Goal: Find specific page/section: Find specific page/section

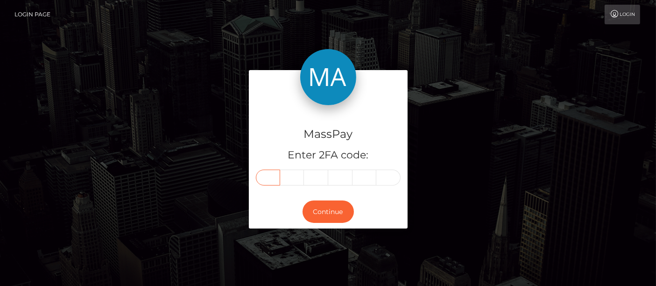
click at [271, 173] on input "text" at bounding box center [268, 177] width 24 height 16
type input "2"
type input "7"
type input "6"
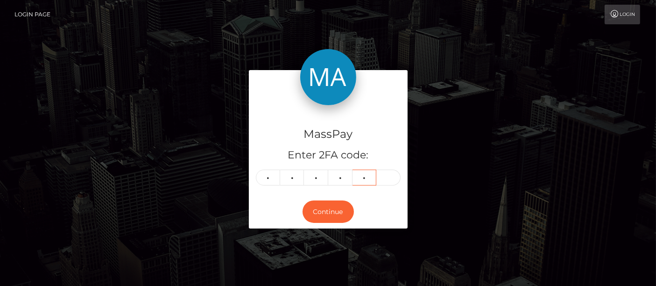
type input "7"
type input "1"
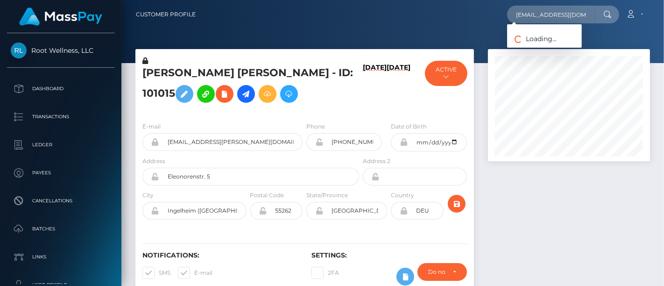
scroll to position [112, 162]
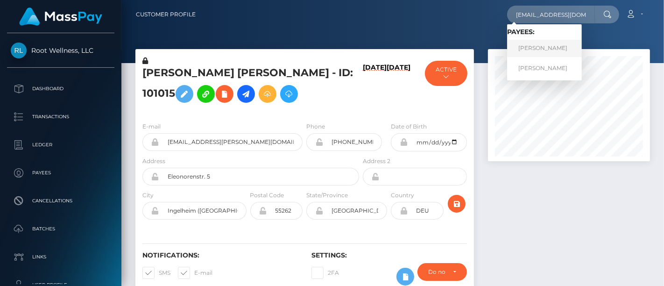
click at [524, 53] on link "[PERSON_NAME]" at bounding box center [544, 48] width 75 height 17
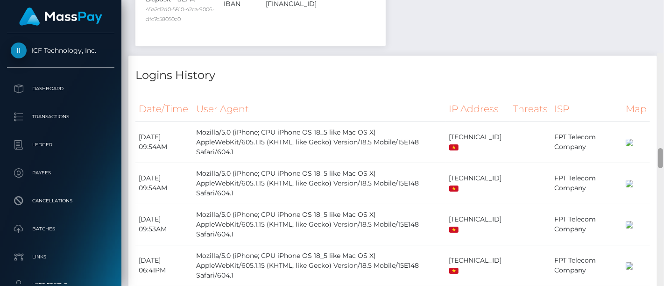
scroll to position [1427, 0]
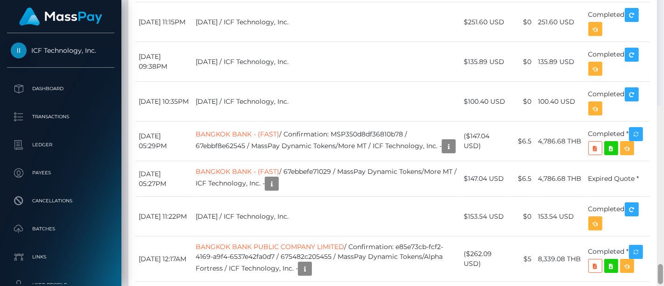
drag, startPoint x: 662, startPoint y: 13, endPoint x: 662, endPoint y: 167, distance: 154.0
click at [662, 264] on div at bounding box center [660, 274] width 5 height 20
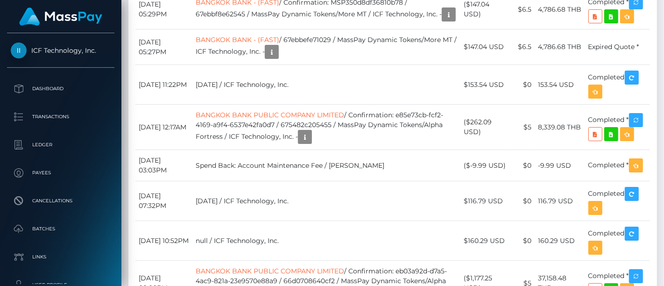
scroll to position [0, 0]
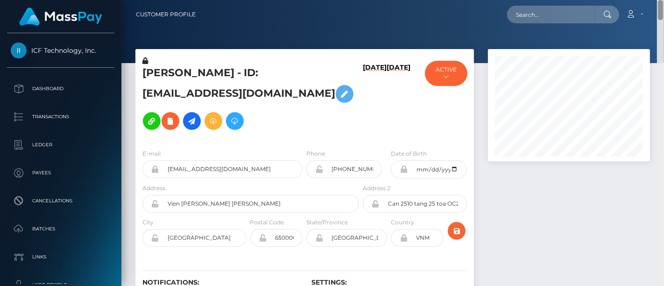
drag, startPoint x: 660, startPoint y: 174, endPoint x: 662, endPoint y: -31, distance: 204.4
click at [662, 0] on html "ICF Technology, Inc. Dashboard Transactions Ledger Payees Batches" at bounding box center [332, 143] width 664 height 286
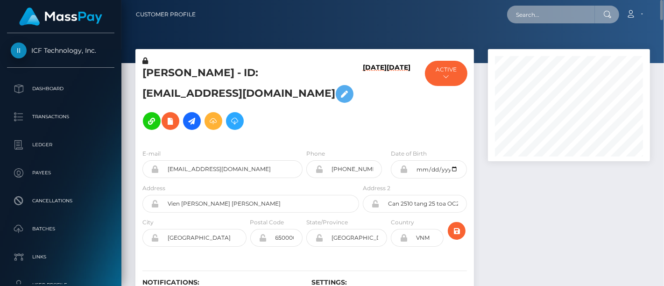
click at [523, 17] on input "text" at bounding box center [551, 15] width 88 height 18
paste input "misshimoo@outlook.com"
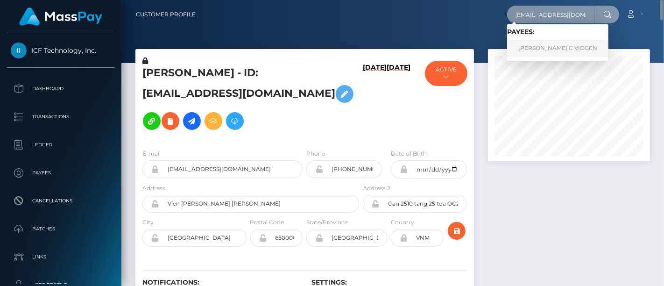
type input "misshimoo@outlook.com"
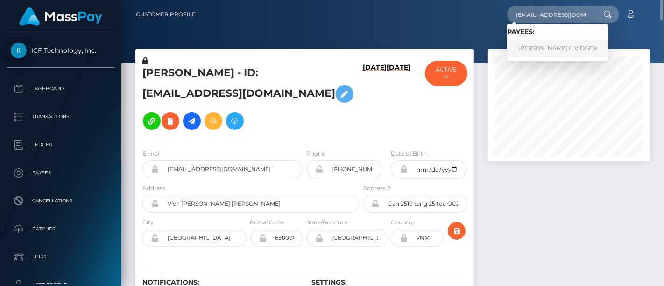
click at [535, 53] on link "MELISSA ISOBEL C VIDGEN" at bounding box center [557, 48] width 101 height 17
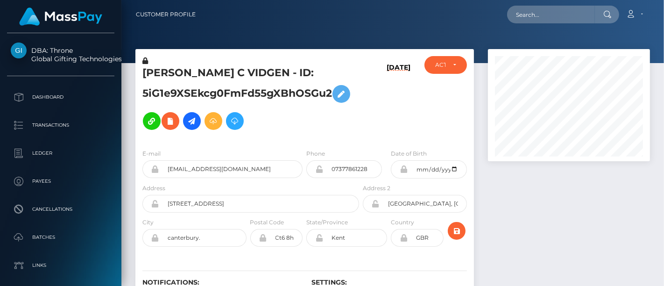
scroll to position [112, 162]
click at [559, 206] on div at bounding box center [569, 190] width 176 height 282
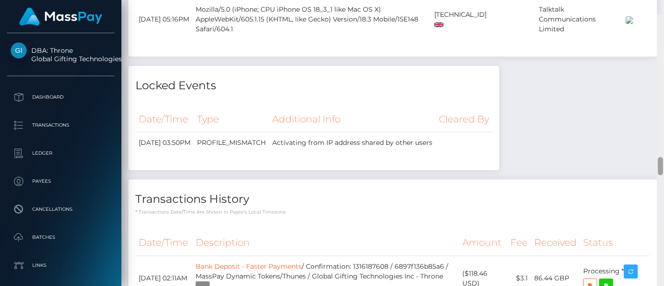
scroll to position [2246, 0]
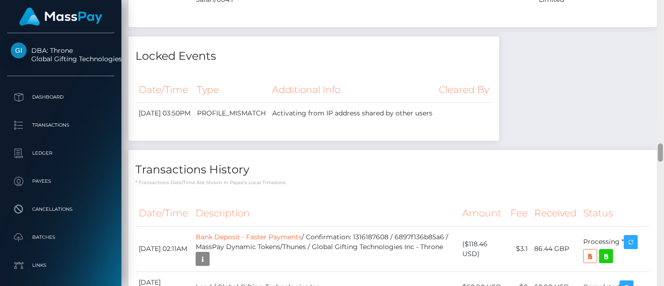
drag, startPoint x: 661, startPoint y: 9, endPoint x: 659, endPoint y: 150, distance: 141.4
click at [659, 150] on div at bounding box center [660, 152] width 5 height 18
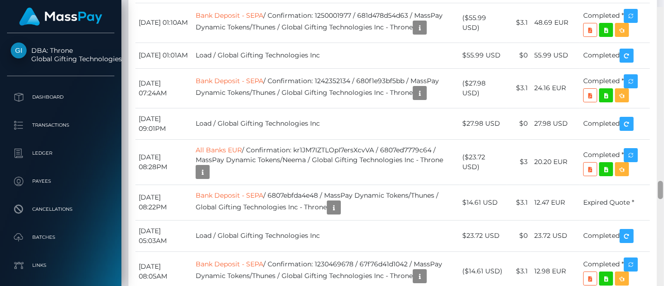
scroll to position [2720, 0]
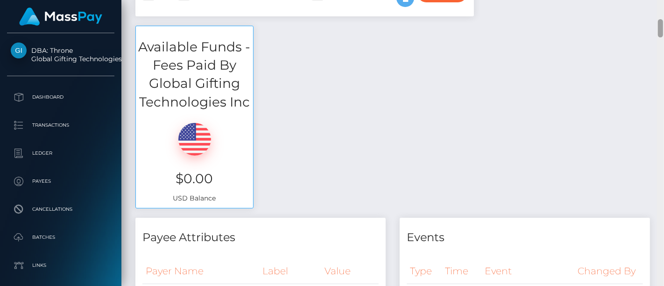
drag, startPoint x: 660, startPoint y: 149, endPoint x: 663, endPoint y: 22, distance: 127.0
click at [663, 22] on div at bounding box center [660, 143] width 7 height 286
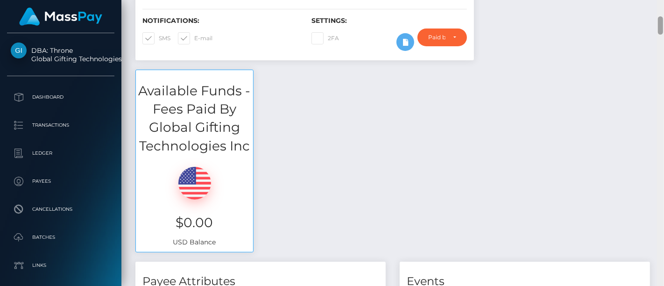
drag, startPoint x: 661, startPoint y: 26, endPoint x: 659, endPoint y: -8, distance: 34.1
click at [659, 0] on html "DBA: Throne Global Gifting Technologies Inc Dashboard Transactions Ledger Payee…" at bounding box center [332, 143] width 664 height 286
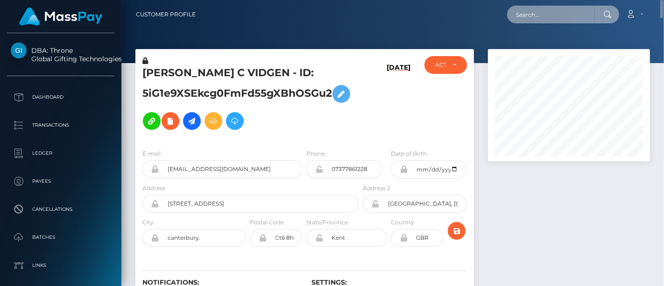
click at [525, 10] on input "text" at bounding box center [551, 15] width 88 height 18
paste input "ninqueen0@gmail.com"
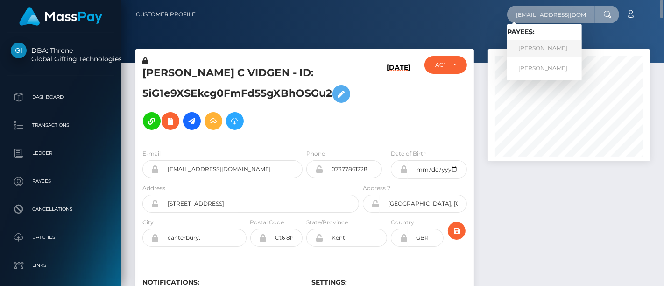
type input "ninqueen0@gmail.com"
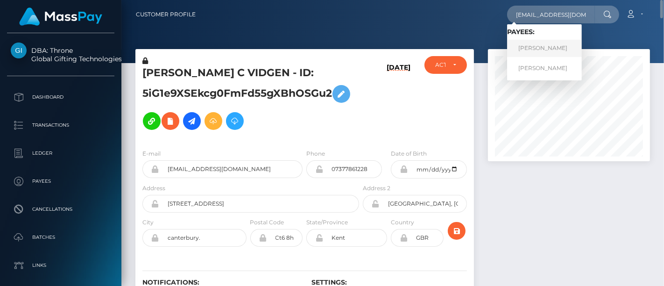
click at [533, 52] on link "Nina Vladimirovna Ovchinnikova" at bounding box center [544, 48] width 75 height 17
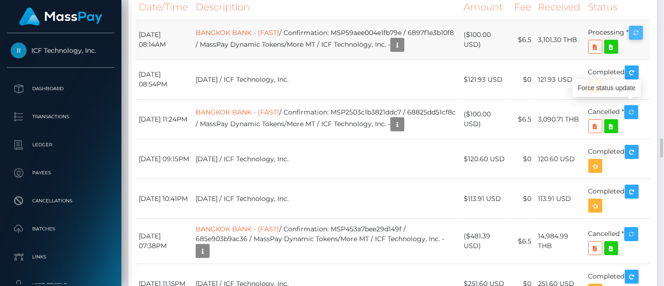
scroll to position [112, 162]
click at [640, 39] on icon "button" at bounding box center [635, 33] width 11 height 12
click at [636, 118] on icon "button" at bounding box center [630, 112] width 11 height 12
click at [392, 130] on icon "button" at bounding box center [397, 125] width 11 height 12
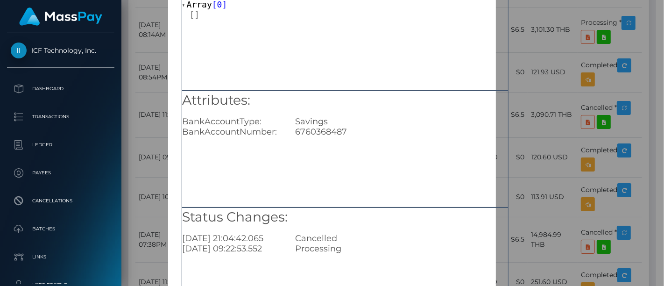
scroll to position [75, 0]
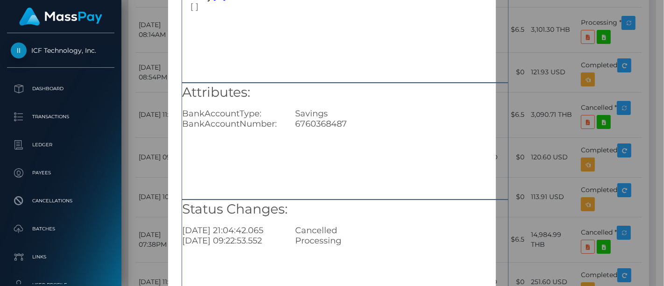
click at [520, 173] on div "× Payout Information Metadata: Array [ 0 ] Attributes: BankAccountType: Savings…" at bounding box center [332, 143] width 664 height 286
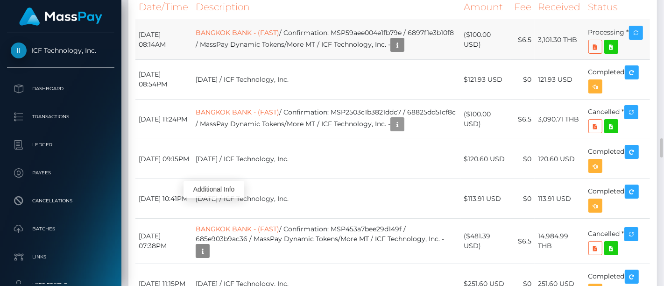
scroll to position [112, 162]
click at [392, 130] on icon "button" at bounding box center [397, 125] width 11 height 12
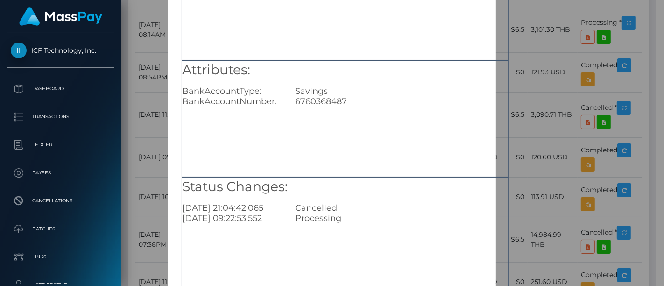
scroll to position [99, 0]
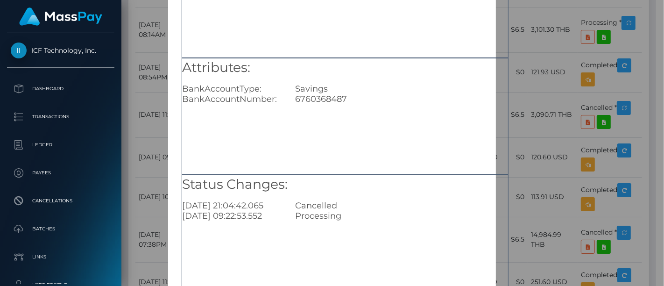
click at [596, 57] on div "× Payout Information Metadata: Array [ 0 ] Attributes: BankAccountType: Savings…" at bounding box center [332, 143] width 664 height 286
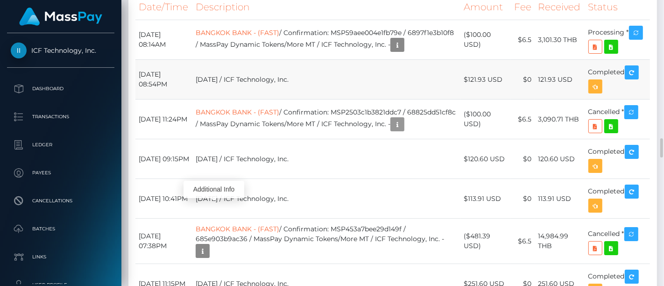
scroll to position [112, 162]
drag, startPoint x: 136, startPoint y: 192, endPoint x: 624, endPoint y: 191, distance: 488.2
click at [624, 139] on tr "July 24, 2025 11:24PM BANGKOK BANK - (FAST) / Confirmation: MSP2503c1b3821ddc7 …" at bounding box center [392, 119] width 514 height 40
copy tr "July 24, 2025 11:24PM BANGKOK BANK - (FAST) / Confirmation: MSP2503c1b3821ddc7 …"
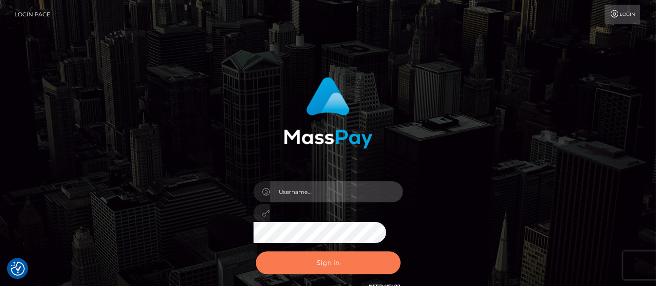
type input "[DOMAIN_NAME]"
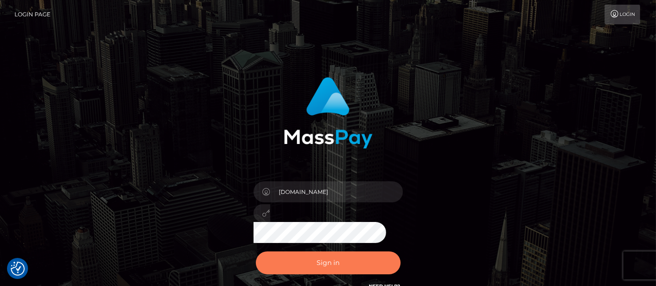
click at [366, 262] on button "Sign in" at bounding box center [328, 262] width 145 height 23
